Goal: Check status: Check status

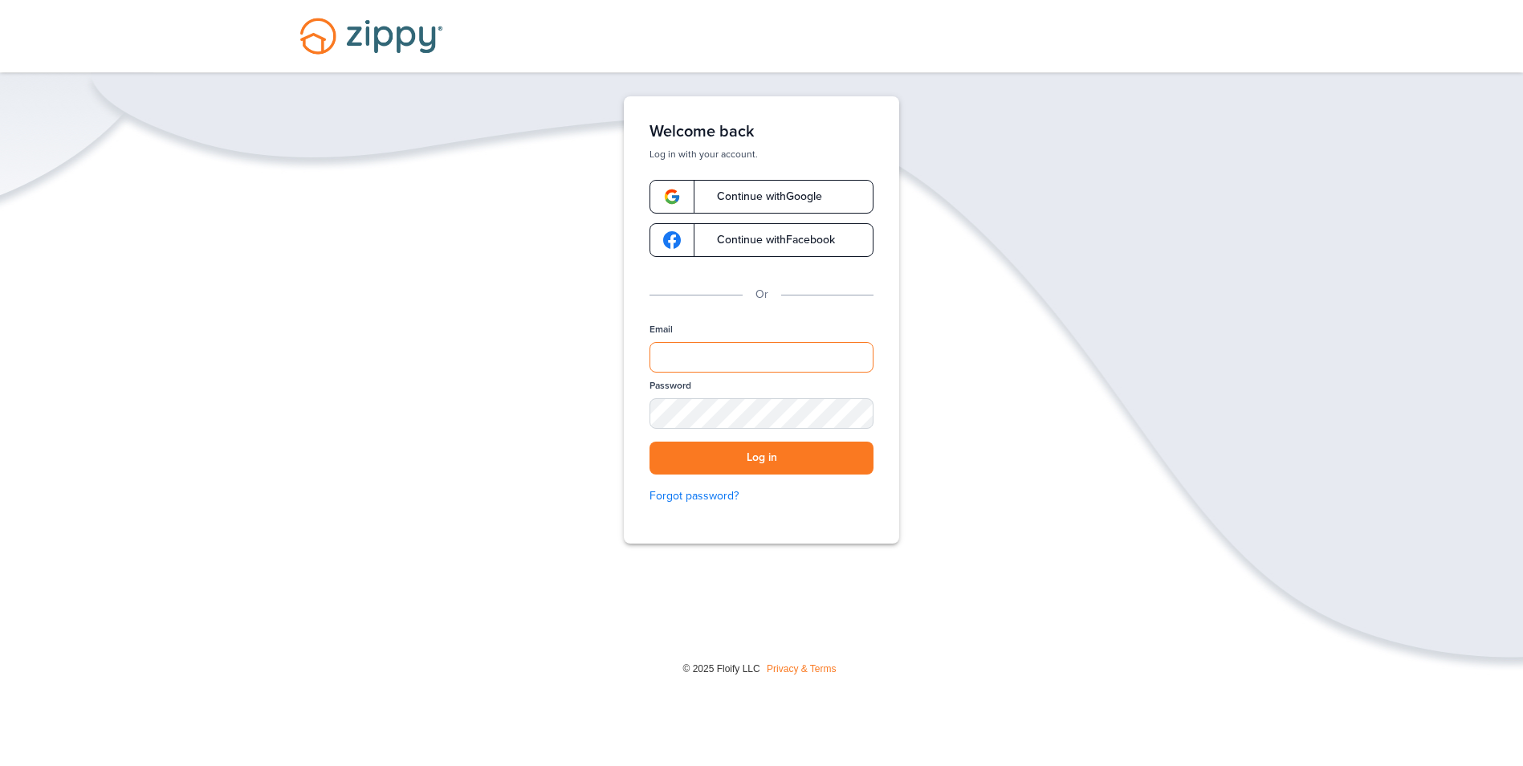
click at [709, 365] on input "Email" at bounding box center [762, 357] width 224 height 31
type input "**********"
click at [650, 442] on button "Log in" at bounding box center [762, 458] width 224 height 33
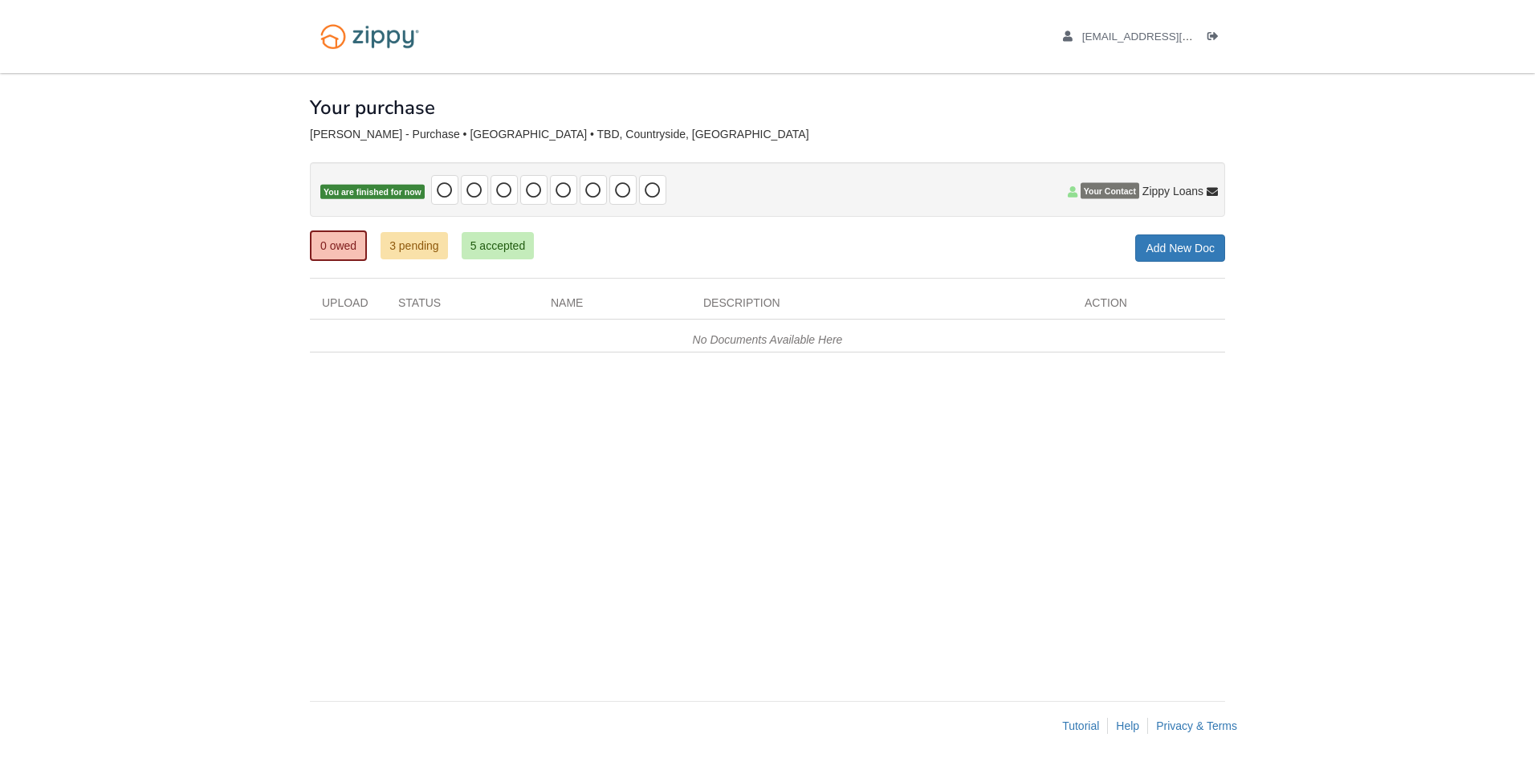
click at [1111, 192] on span "Your Contact" at bounding box center [1110, 191] width 59 height 16
click at [1180, 201] on p "You are finished for now" at bounding box center [767, 189] width 915 height 55
click at [423, 255] on link "3 pending" at bounding box center [414, 245] width 67 height 27
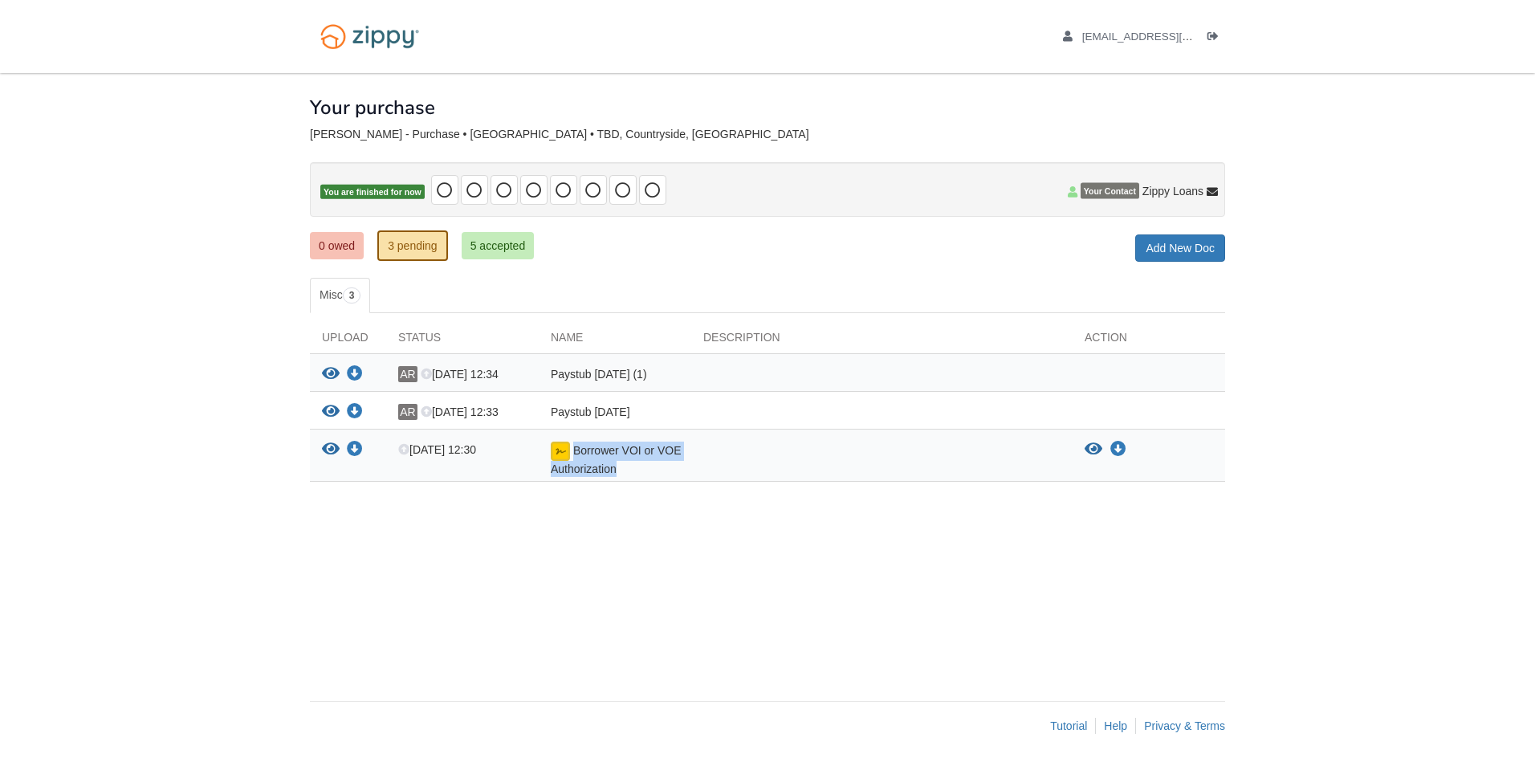
drag, startPoint x: 573, startPoint y: 451, endPoint x: 679, endPoint y: 466, distance: 107.0
click at [679, 466] on div "Borrower VOI or VOE Authorization" at bounding box center [615, 459] width 153 height 35
drag, startPoint x: 679, startPoint y: 466, endPoint x: 700, endPoint y: 511, distance: 49.6
click at [700, 511] on div "× × × Pending Add Document Notice document will be included in the email sent t…" at bounding box center [767, 379] width 915 height 612
click at [713, 444] on div at bounding box center [881, 459] width 381 height 35
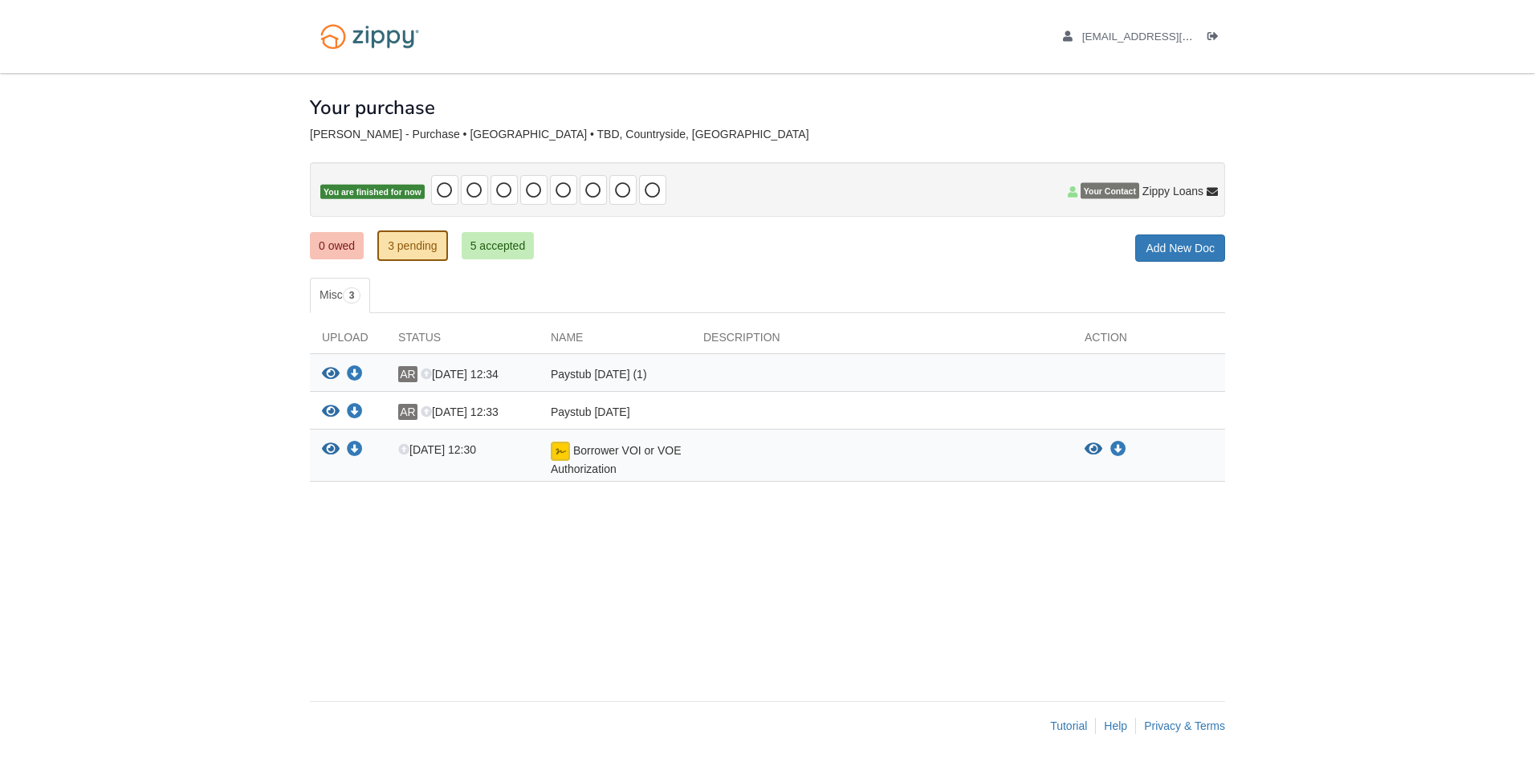
click at [795, 540] on div "× × × Pending Add Document Notice document will be included in the email sent t…" at bounding box center [767, 379] width 915 height 612
